Goal: Information Seeking & Learning: Compare options

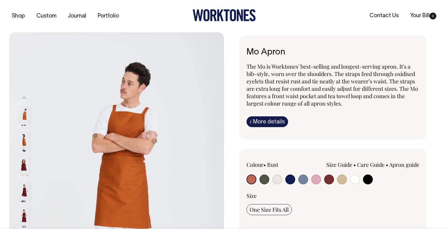
click at [317, 177] on input "radio" at bounding box center [316, 180] width 10 height 10
radio input "true"
select select "Pink"
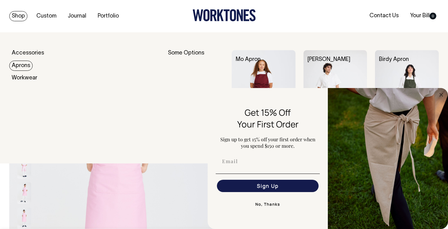
click at [405, 65] on div "Birdy Apron" at bounding box center [411, 59] width 72 height 19
click at [408, 76] on img at bounding box center [407, 98] width 64 height 96
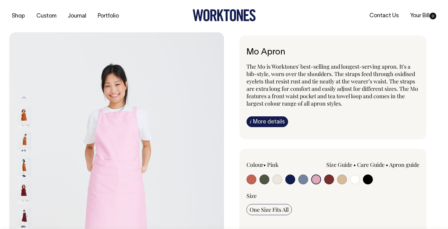
select select "Pink"
click at [302, 181] on input "radio" at bounding box center [303, 180] width 10 height 10
radio input "true"
select select "Blue/Grey"
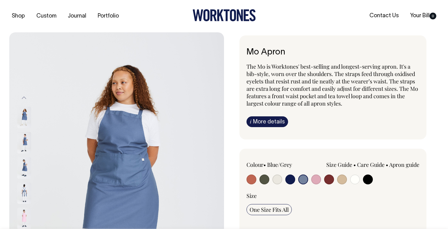
click at [249, 179] on input "radio" at bounding box center [252, 180] width 10 height 10
radio input "true"
select select "Rust"
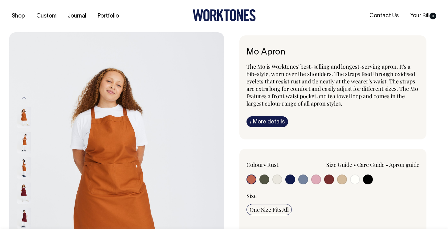
click at [265, 181] on input "radio" at bounding box center [265, 180] width 10 height 10
radio input "true"
select select "Olive"
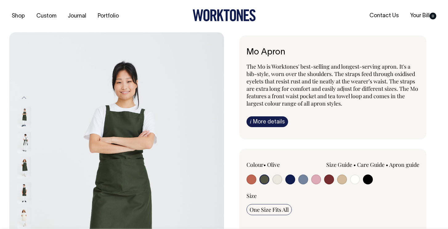
click at [276, 181] on input "radio" at bounding box center [278, 180] width 10 height 10
radio input "true"
select select "Natural"
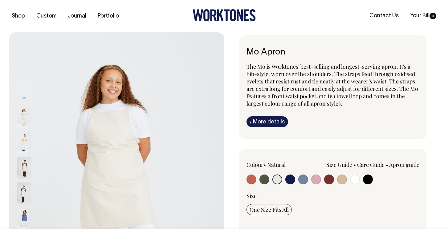
click at [292, 180] on input "radio" at bounding box center [290, 180] width 10 height 10
radio input "true"
select select "Dark Navy"
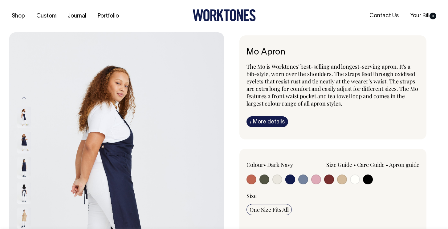
click at [303, 180] on input "radio" at bounding box center [303, 180] width 10 height 10
radio input "true"
select select "Blue/Grey"
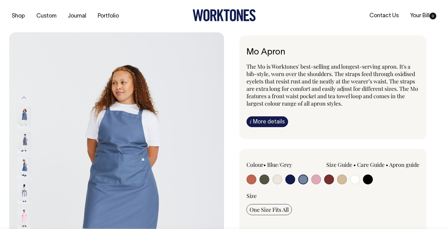
click at [314, 180] on input "radio" at bounding box center [316, 180] width 10 height 10
radio input "true"
select select "Pink"
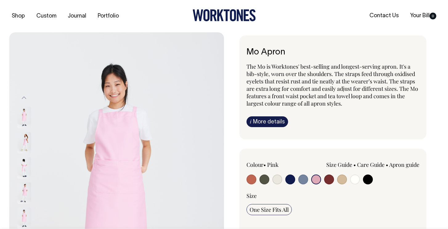
click at [330, 180] on input "radio" at bounding box center [329, 180] width 10 height 10
radio input "true"
select select "Burgundy"
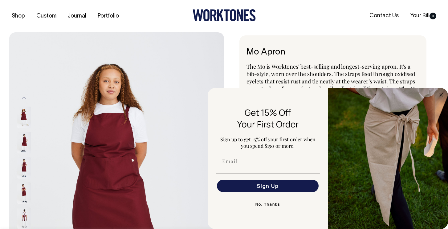
click at [221, 16] on icon at bounding box center [220, 16] width 6 height 12
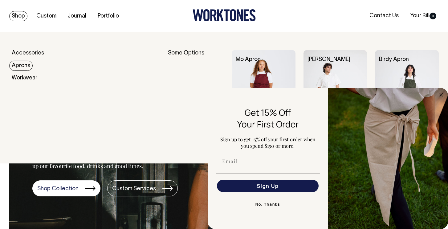
click at [21, 64] on link "Aprons" at bounding box center [20, 66] width 23 height 10
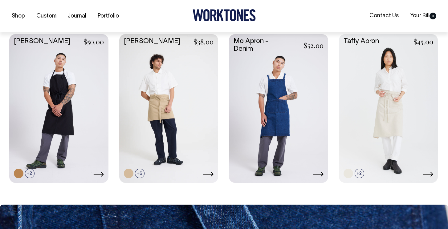
scroll to position [424, 0]
